Goal: Download file/media

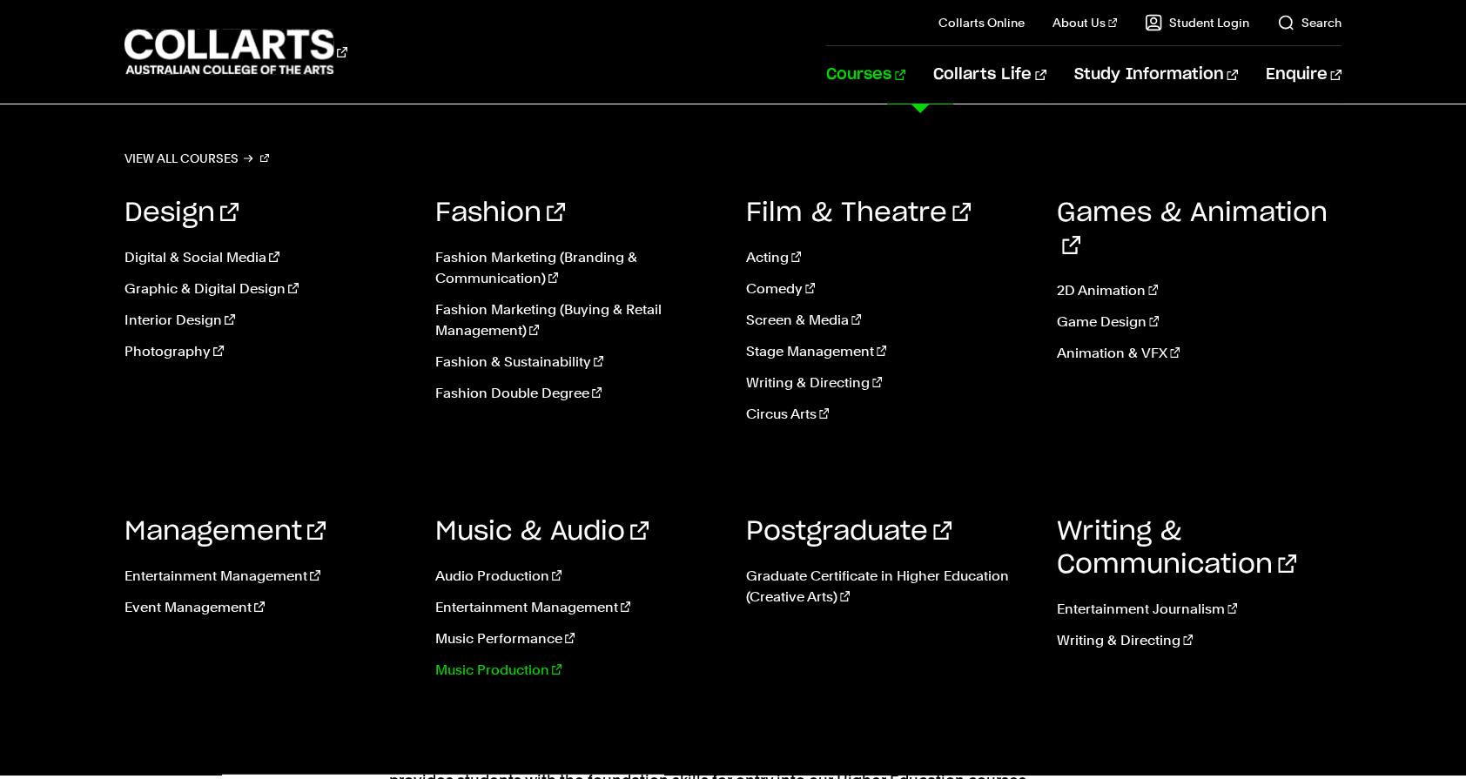
click at [517, 670] on link "Music Production" at bounding box center [577, 670] width 285 height 21
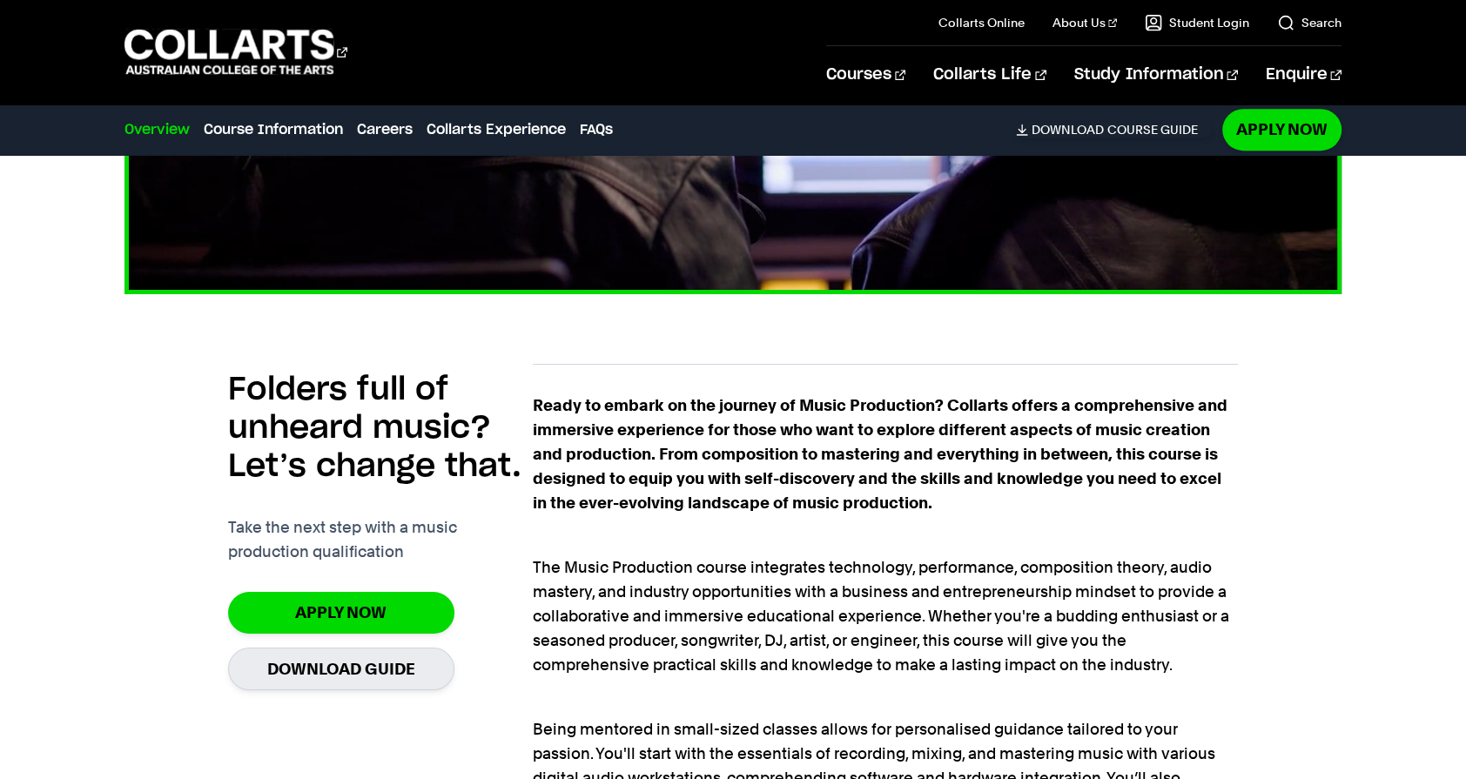
scroll to position [975, 0]
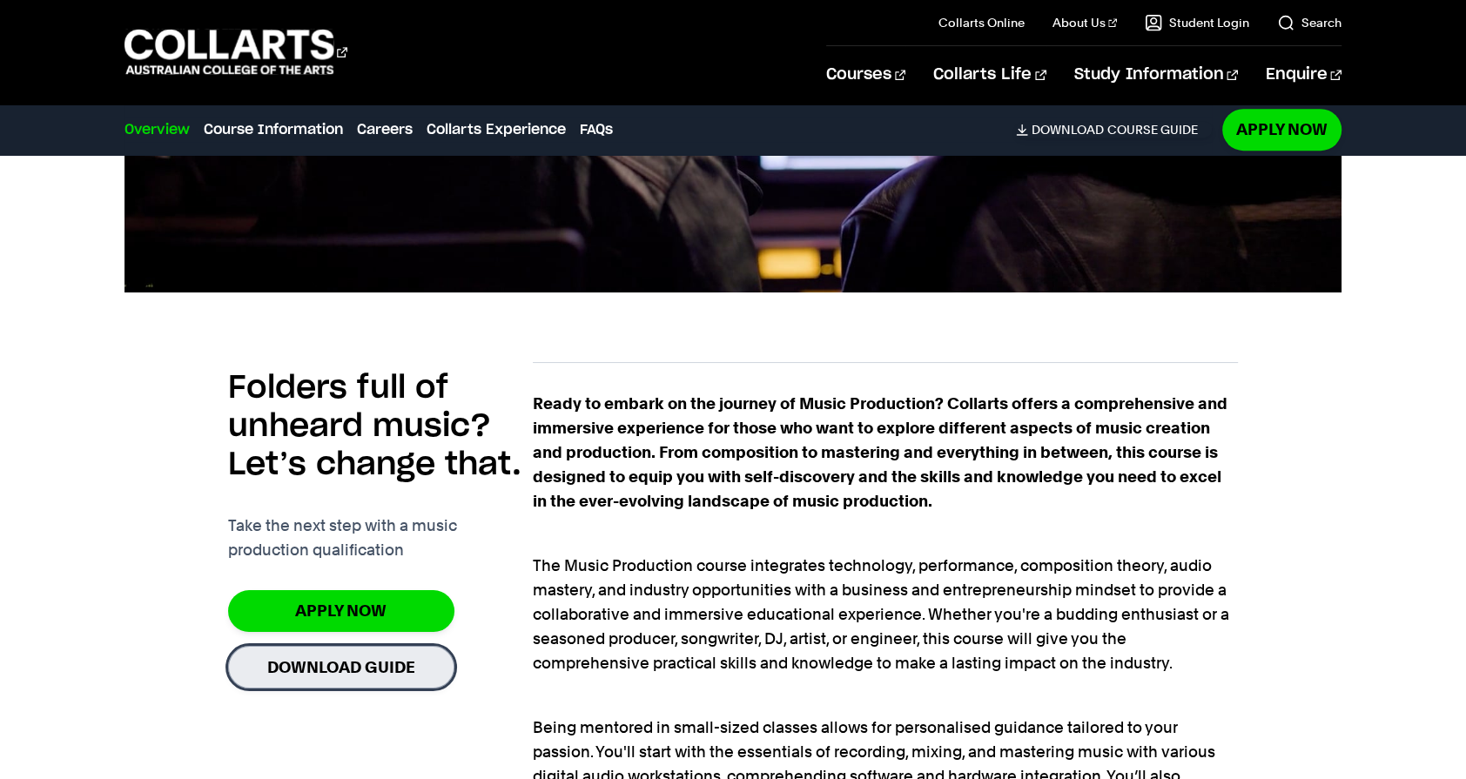
click at [395, 665] on link "Download Guide" at bounding box center [341, 667] width 226 height 43
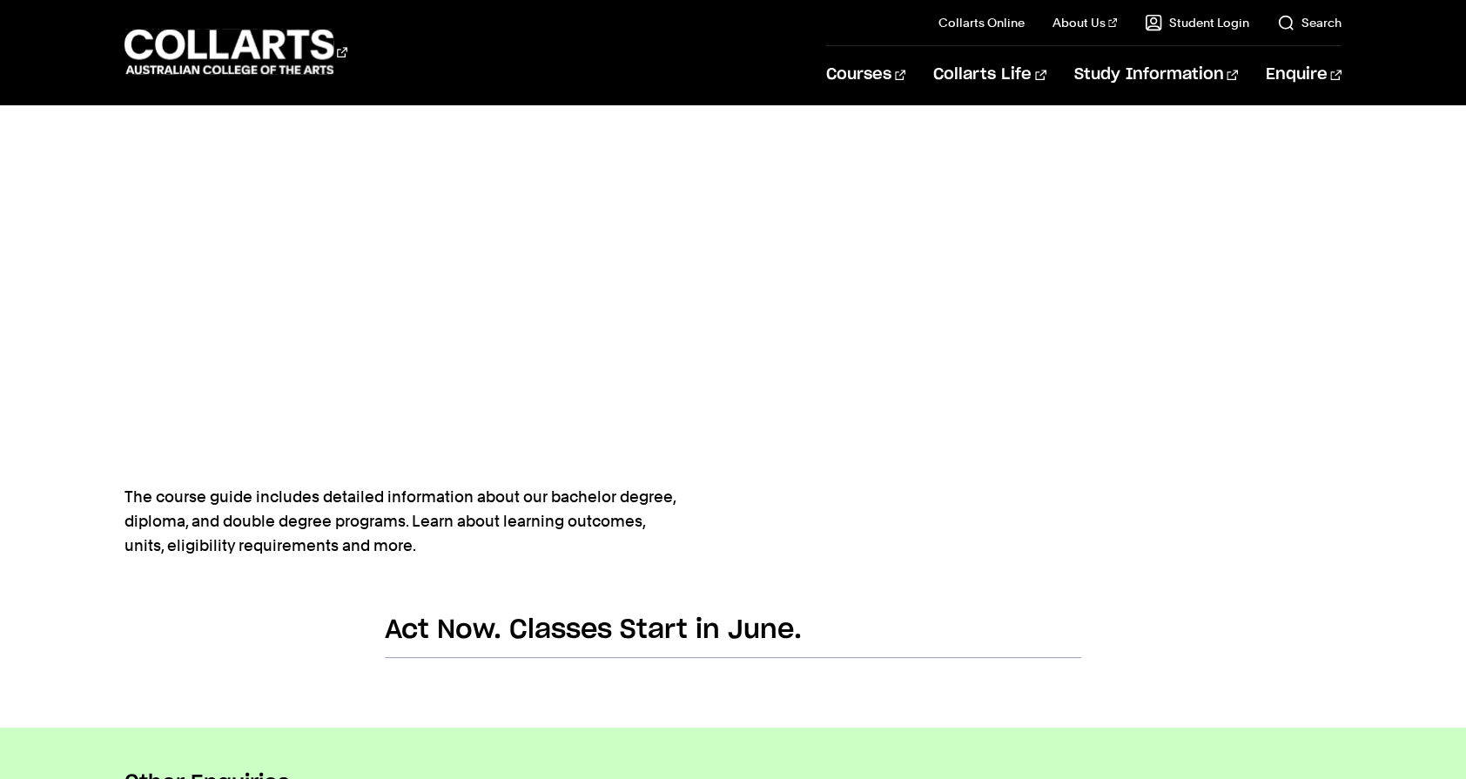
scroll to position [703, 0]
